Goal: Information Seeking & Learning: Learn about a topic

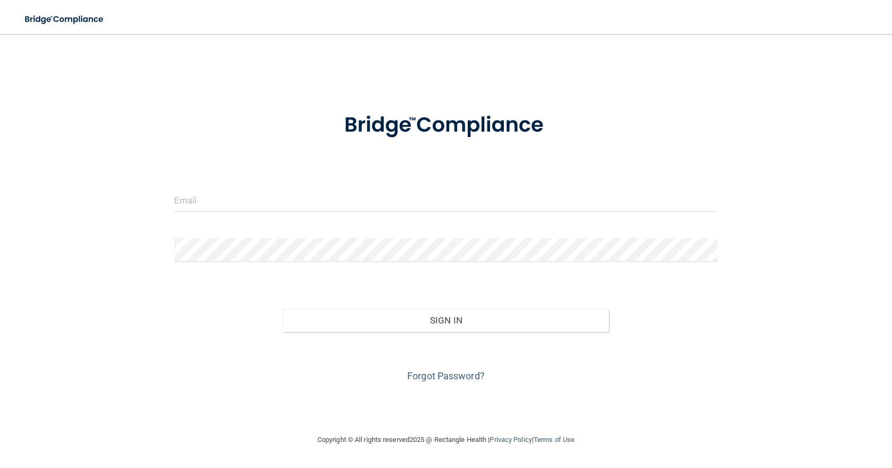
drag, startPoint x: 211, startPoint y: 183, endPoint x: 213, endPoint y: 190, distance: 7.4
click at [211, 185] on form "Invalid email/password. You don't have permission to access that page. Sign In …" at bounding box center [446, 241] width 544 height 287
click at [213, 196] on input "email" at bounding box center [446, 200] width 544 height 24
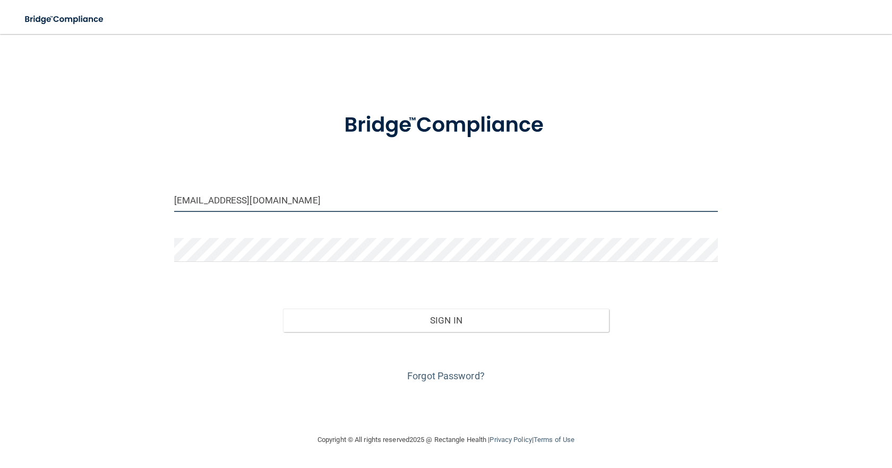
type input "[EMAIL_ADDRESS][DOMAIN_NAME]"
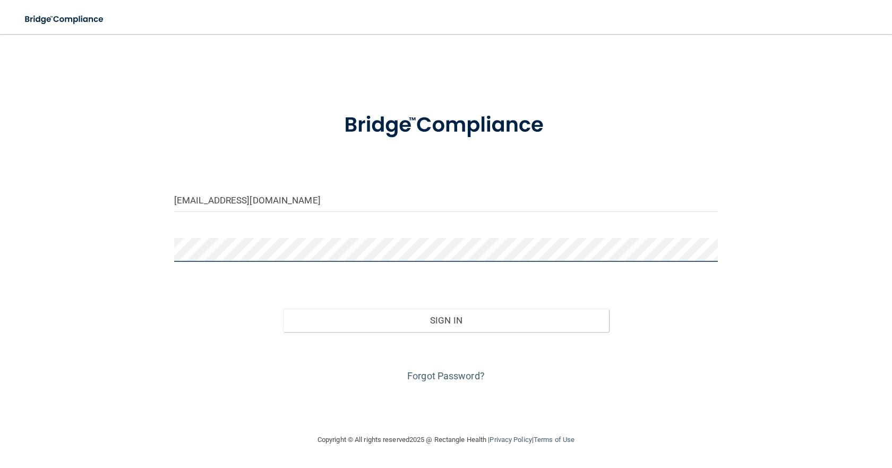
click at [283, 309] on button "Sign In" at bounding box center [446, 320] width 326 height 23
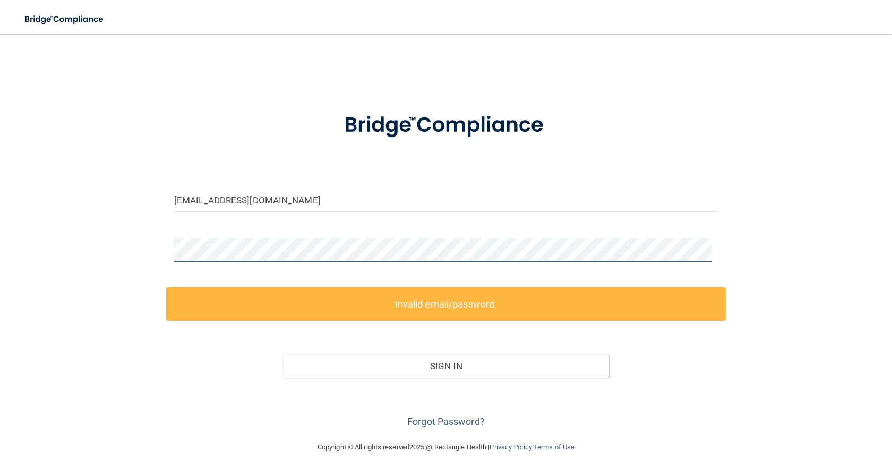
click at [131, 257] on div "[EMAIL_ADDRESS][DOMAIN_NAME] Invalid email/password. You don't have permission …" at bounding box center [446, 238] width 850 height 386
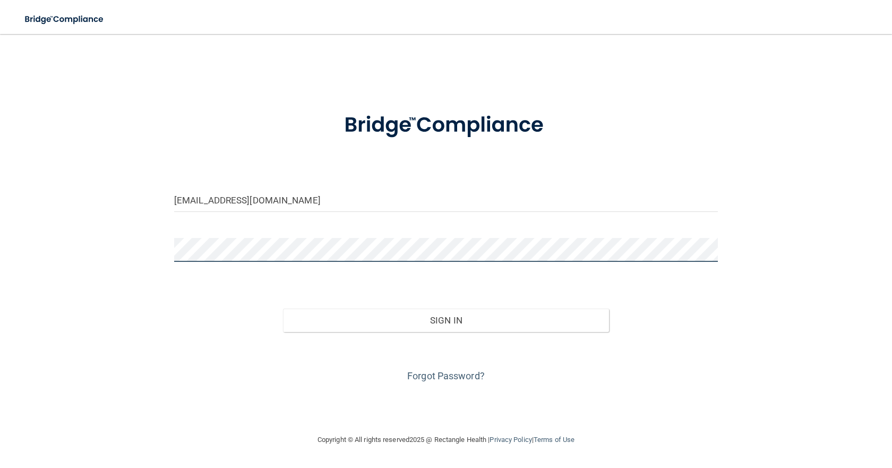
click at [283, 309] on button "Sign In" at bounding box center [446, 320] width 326 height 23
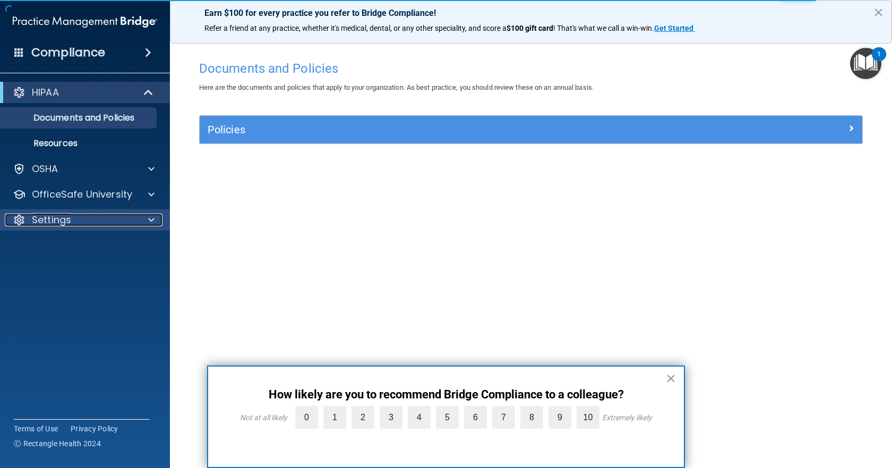
click at [152, 219] on span at bounding box center [151, 219] width 6 height 13
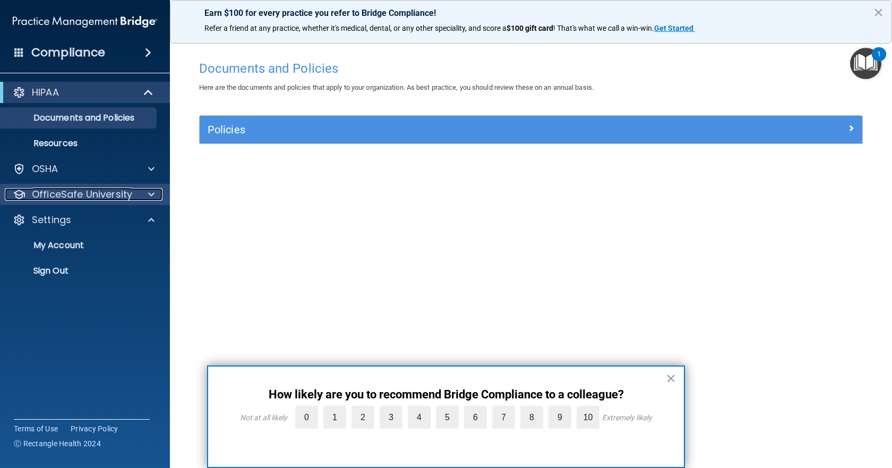
click at [154, 194] on span at bounding box center [151, 194] width 6 height 13
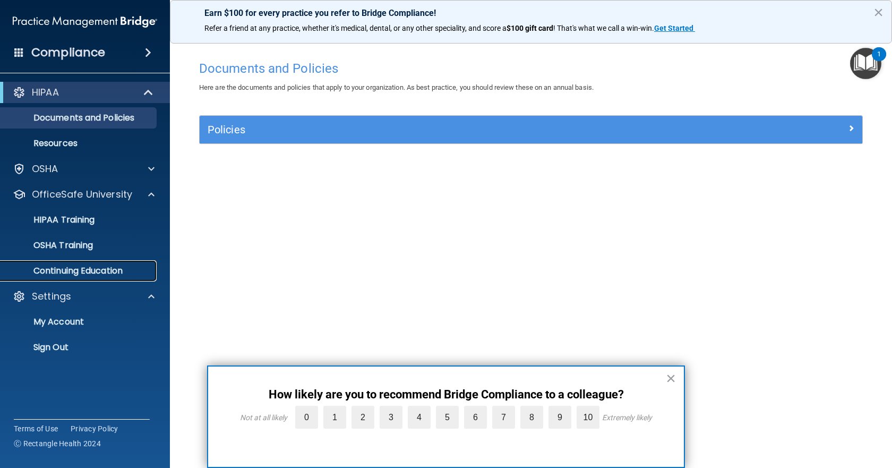
click at [118, 267] on p "Continuing Education" at bounding box center [79, 271] width 145 height 11
